Goal: Task Accomplishment & Management: Complete application form

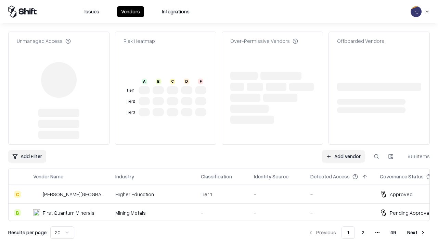
click at [344, 150] on link "Add Vendor" at bounding box center [343, 156] width 43 height 12
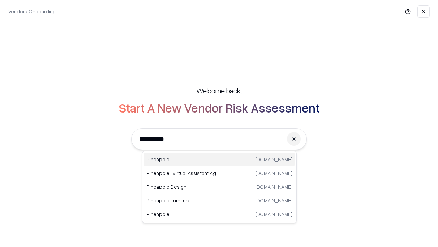
click at [220, 159] on div "Pineapple [DOMAIN_NAME]" at bounding box center [219, 159] width 151 height 14
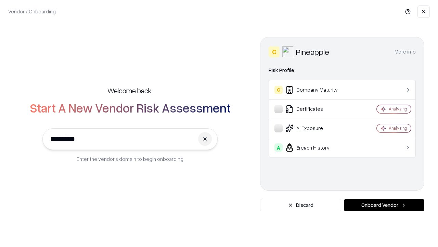
type input "*********"
click at [384, 205] on button "Onboard Vendor" at bounding box center [384, 205] width 80 height 12
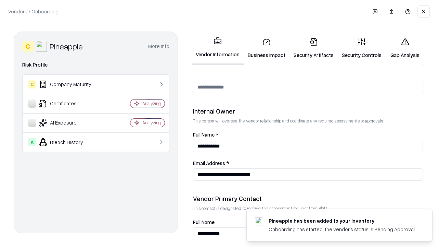
scroll to position [355, 0]
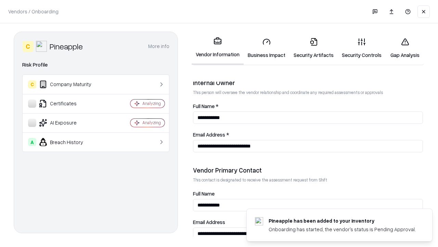
click at [267, 48] on link "Business Impact" at bounding box center [267, 48] width 46 height 32
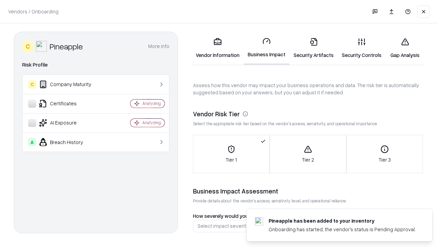
click at [314, 48] on link "Security Artifacts" at bounding box center [314, 48] width 48 height 32
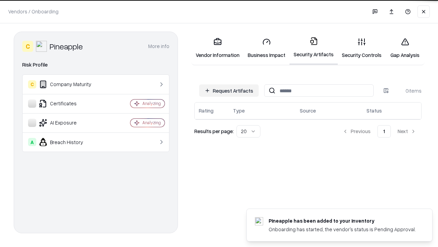
click at [229, 90] on button "Request Artifacts" at bounding box center [229, 90] width 60 height 12
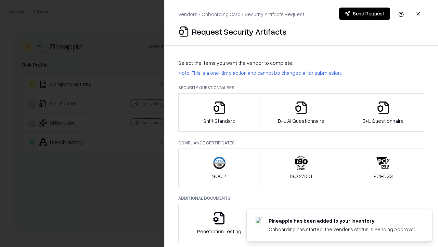
click at [219, 112] on icon "button" at bounding box center [220, 108] width 14 height 14
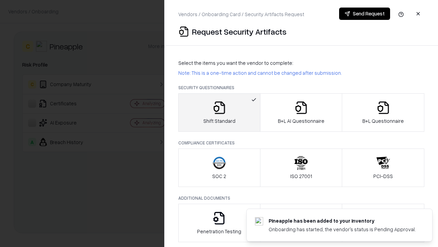
click at [365, 14] on button "Send Request" at bounding box center [364, 14] width 51 height 12
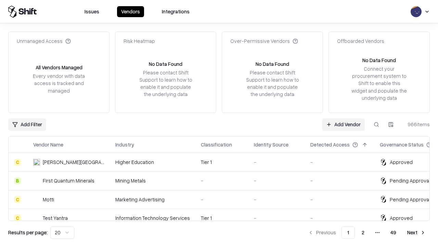
click at [377, 124] on button at bounding box center [377, 124] width 12 height 12
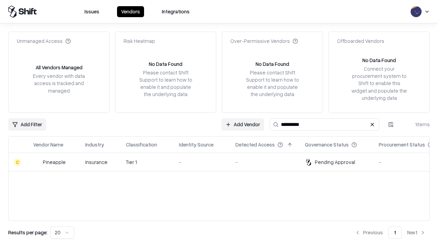
type input "*********"
click at [223, 162] on div "-" at bounding box center [202, 161] width 46 height 7
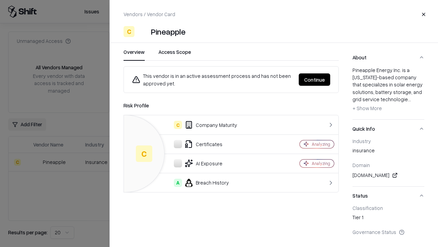
click at [315, 79] on button "Continue" at bounding box center [315, 79] width 32 height 12
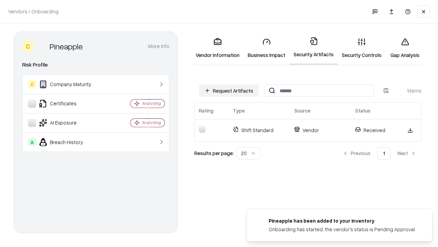
click at [405, 48] on link "Gap Analysis" at bounding box center [405, 48] width 39 height 32
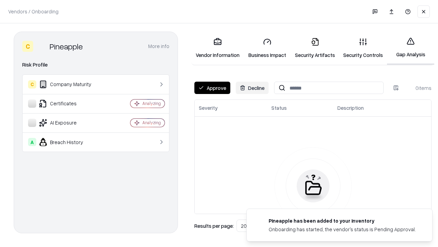
click at [212, 88] on button "Approve" at bounding box center [213, 88] width 36 height 12
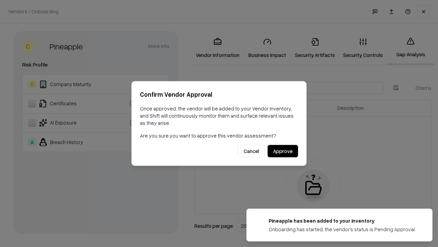
click at [283, 151] on button "Approve" at bounding box center [283, 151] width 30 height 12
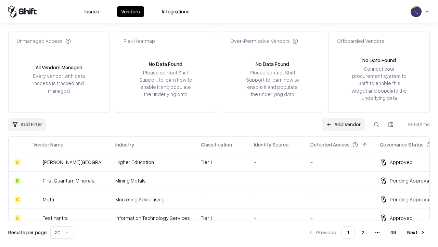
type input "*********"
click at [344, 124] on link "Add Vendor" at bounding box center [343, 124] width 43 height 12
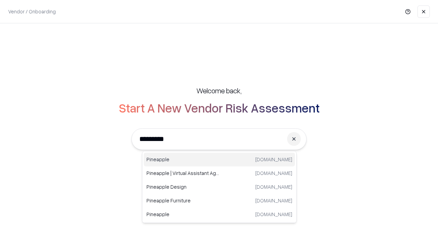
click at [220, 159] on div "Pineapple [DOMAIN_NAME]" at bounding box center [219, 159] width 151 height 14
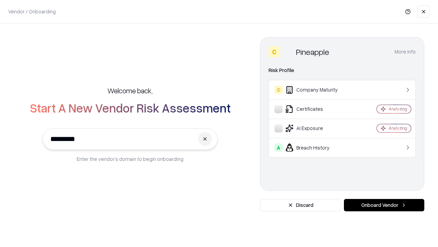
type input "*********"
click at [384, 205] on button "Onboard Vendor" at bounding box center [384, 205] width 80 height 12
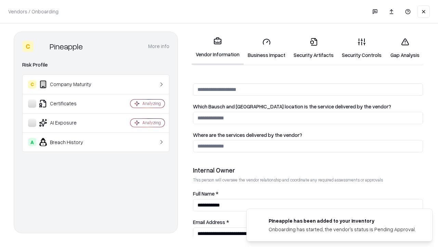
scroll to position [355, 0]
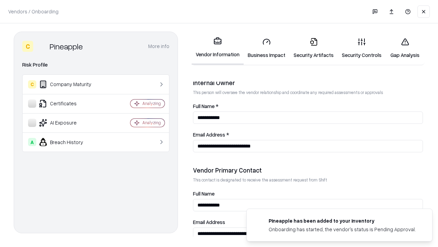
click at [405, 48] on link "Gap Analysis" at bounding box center [405, 48] width 39 height 32
